Goal: Use online tool/utility: Utilize a website feature to perform a specific function

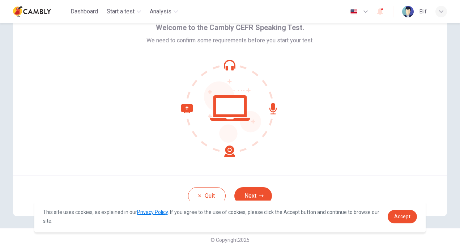
scroll to position [43, 0]
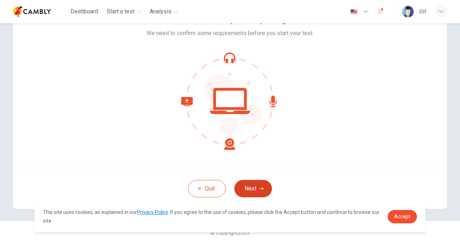
click at [252, 186] on button "Next" at bounding box center [253, 188] width 38 height 17
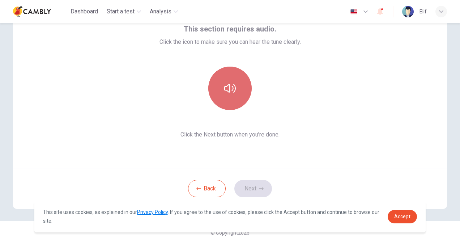
click at [228, 87] on icon "button" at bounding box center [230, 88] width 12 height 9
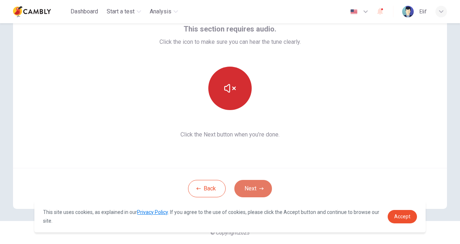
click at [251, 188] on button "Next" at bounding box center [253, 188] width 38 height 17
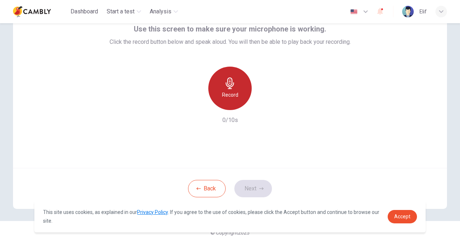
click at [229, 85] on icon "button" at bounding box center [230, 83] width 8 height 12
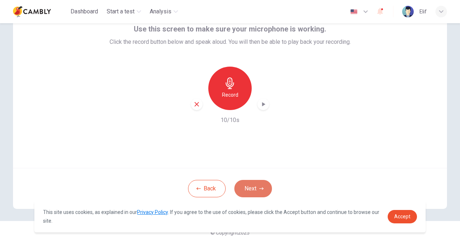
click at [253, 186] on button "Next" at bounding box center [253, 188] width 38 height 17
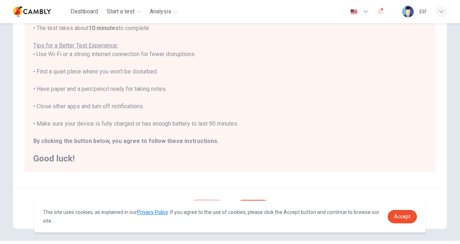
scroll to position [135, 0]
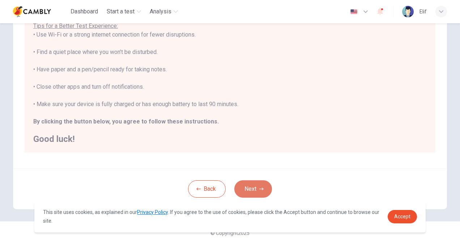
click at [253, 189] on button "Next" at bounding box center [253, 188] width 38 height 17
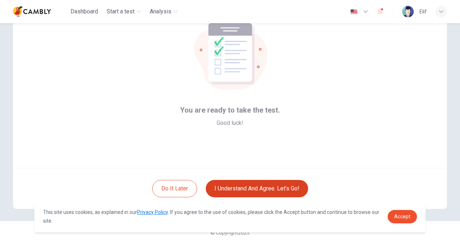
scroll to position [43, 0]
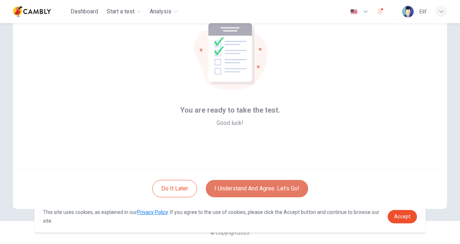
click at [252, 187] on button "I understand and agree. Let’s go!" at bounding box center [257, 188] width 102 height 17
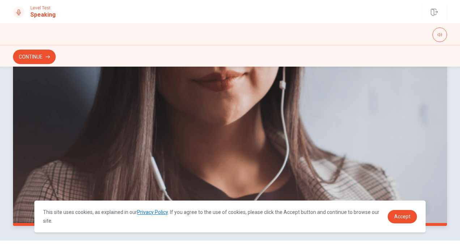
scroll to position [154, 0]
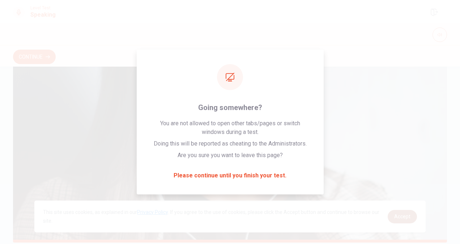
click at [409, 216] on span "Accept" at bounding box center [402, 216] width 16 height 6
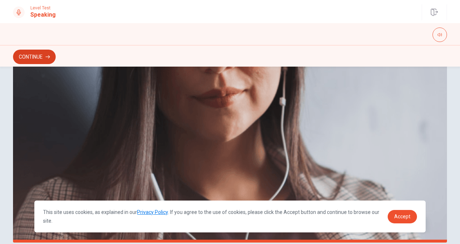
click at [42, 55] on button "Continue" at bounding box center [34, 57] width 43 height 14
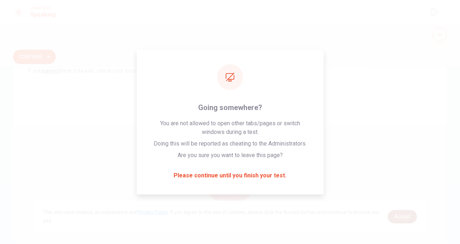
click at [401, 217] on span "Accept" at bounding box center [402, 216] width 16 height 6
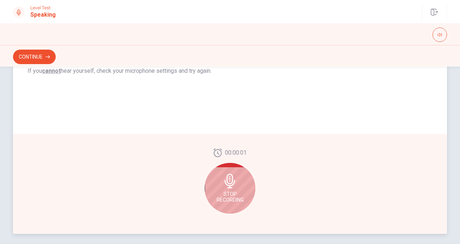
scroll to position [158, 0]
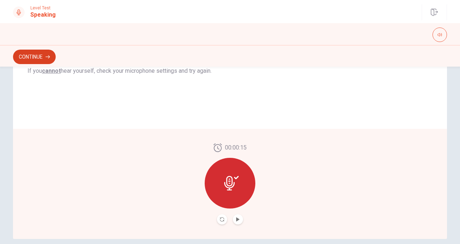
click at [34, 53] on button "Continue" at bounding box center [34, 57] width 43 height 14
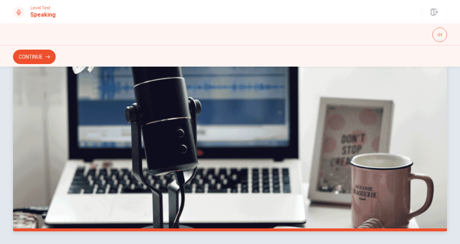
scroll to position [154, 0]
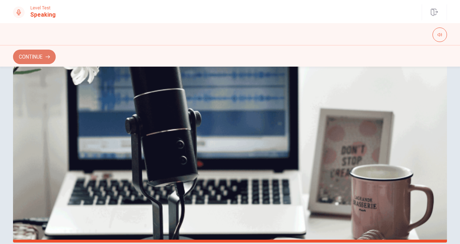
click at [32, 55] on button "Continue" at bounding box center [34, 57] width 43 height 14
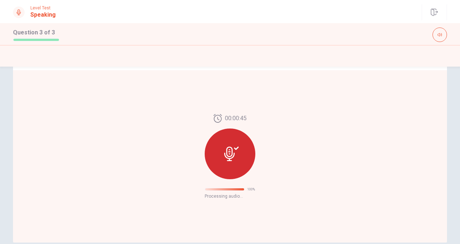
scroll to position [63, 0]
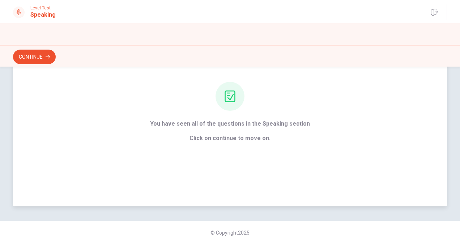
click at [227, 140] on span "Click on continue to move on." at bounding box center [230, 138] width 160 height 9
click at [29, 55] on button "Continue" at bounding box center [34, 57] width 43 height 14
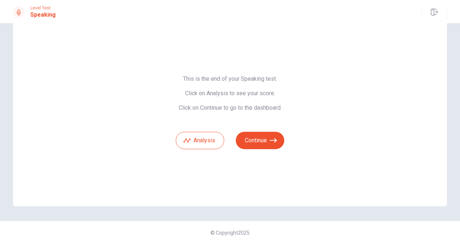
scroll to position [20, 0]
click at [197, 139] on button "Analysis" at bounding box center [200, 140] width 48 height 17
